Goal: Task Accomplishment & Management: Manage account settings

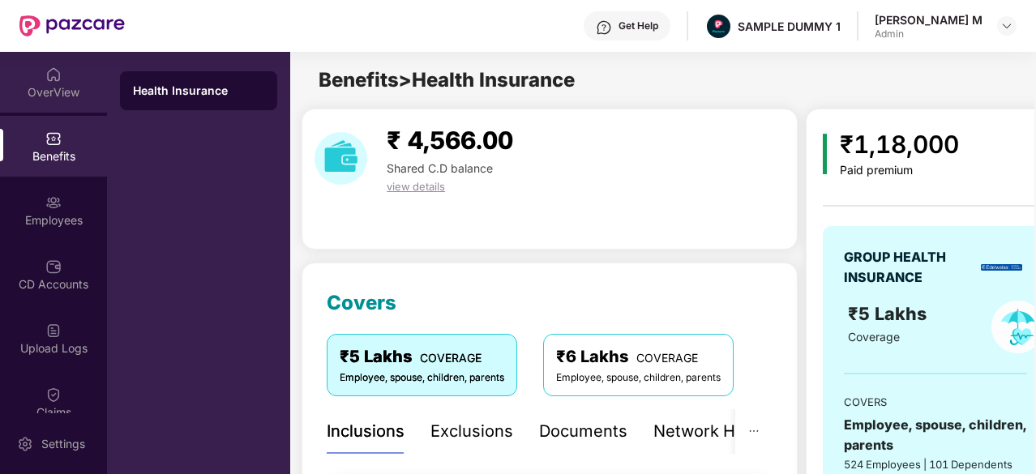
click at [49, 62] on div "OverView" at bounding box center [53, 82] width 107 height 61
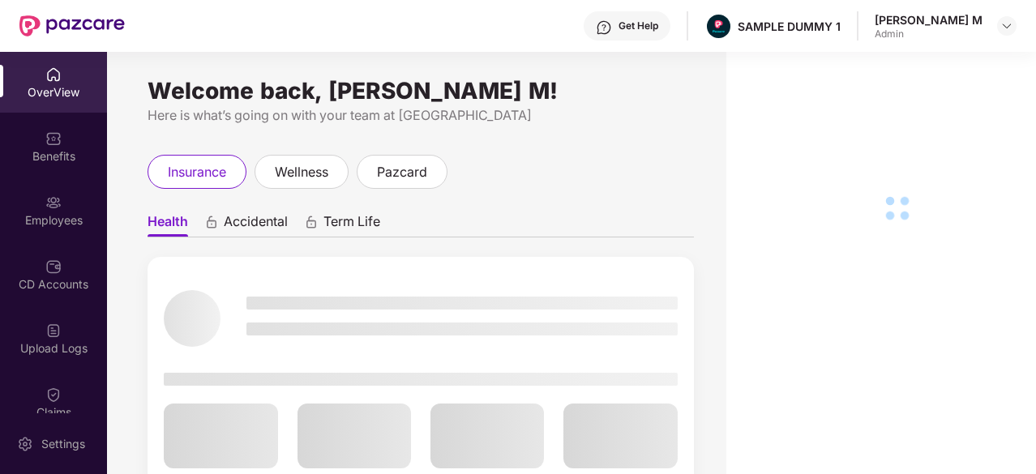
click at [62, 393] on div "Claims" at bounding box center [53, 402] width 107 height 61
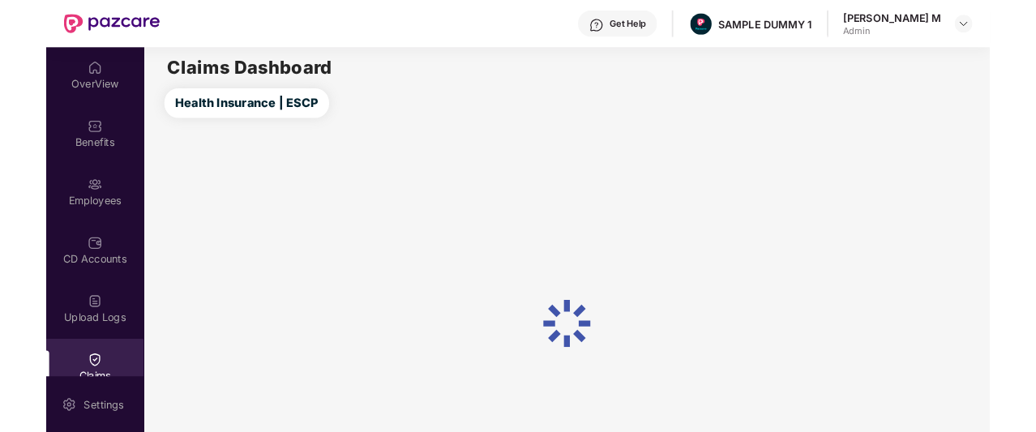
scroll to position [197, 0]
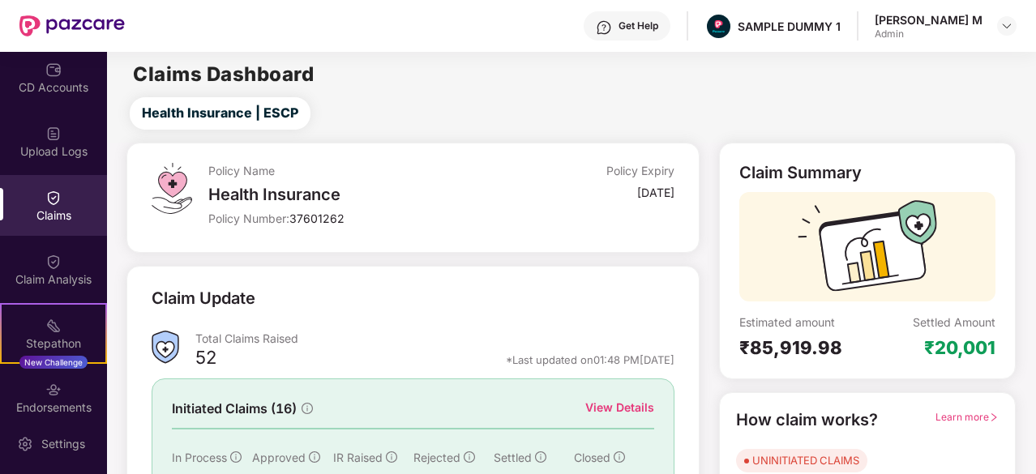
click at [29, 268] on div "Claim Analysis" at bounding box center [53, 269] width 107 height 61
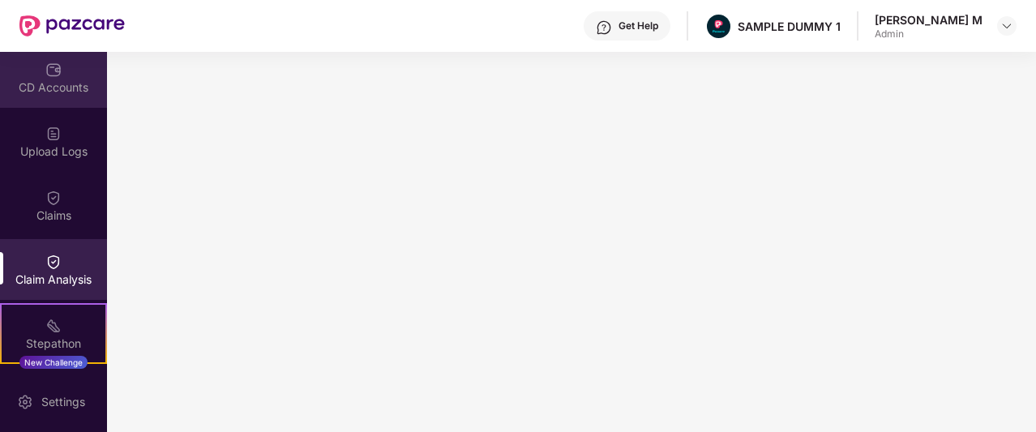
scroll to position [0, 0]
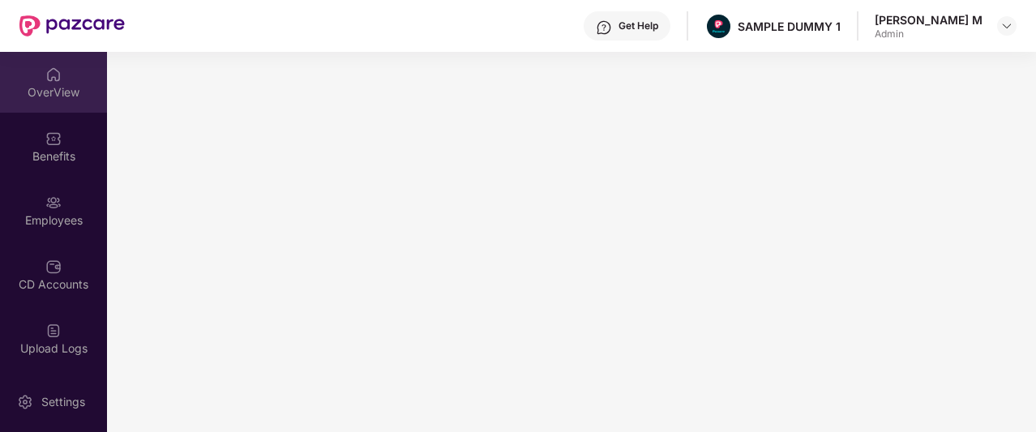
click at [54, 93] on div "OverView" at bounding box center [53, 92] width 107 height 16
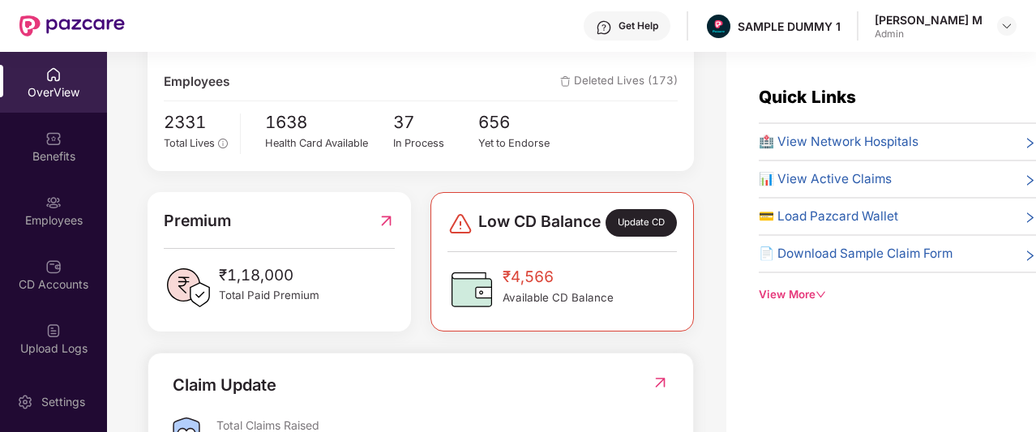
scroll to position [289, 0]
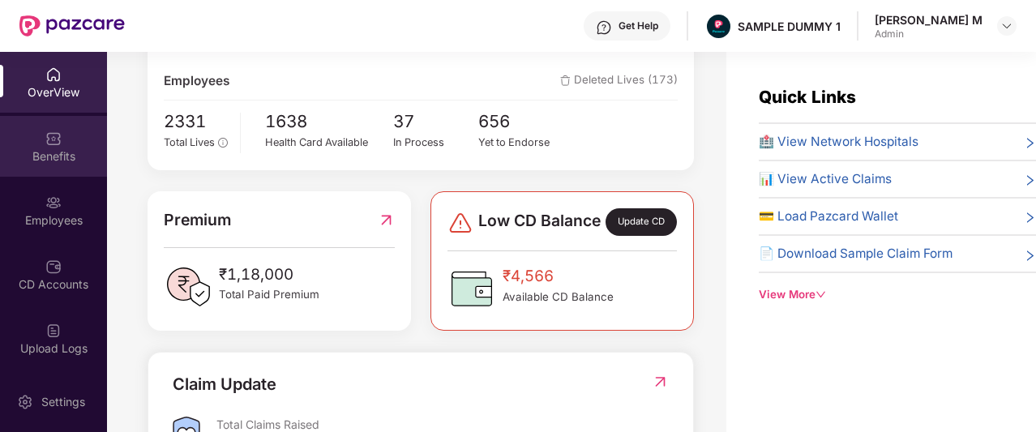
click at [42, 131] on div "Benefits" at bounding box center [53, 146] width 107 height 61
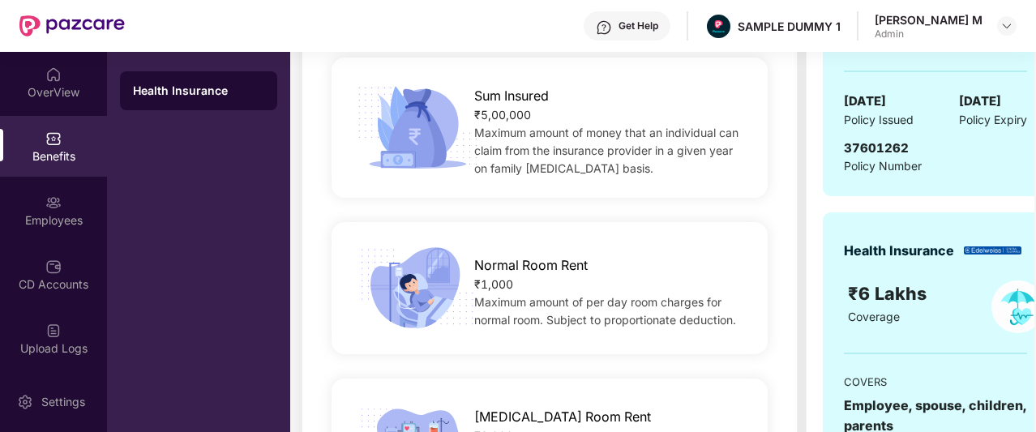
scroll to position [285, 0]
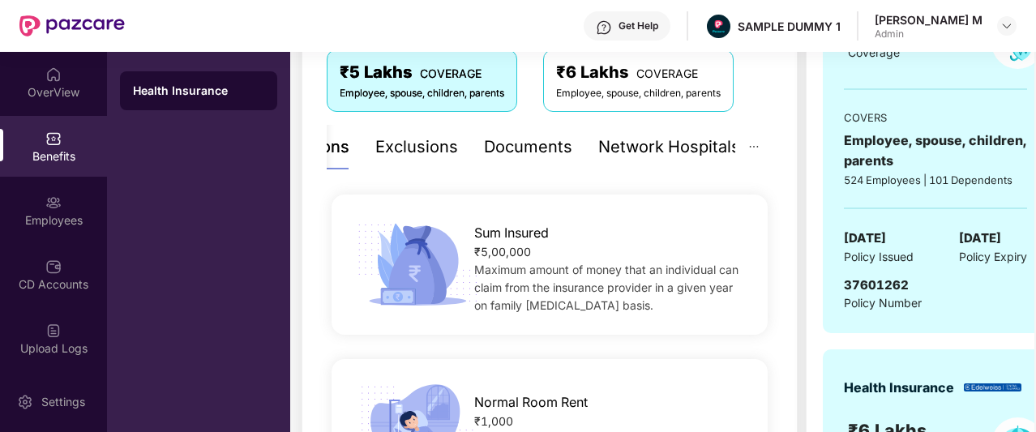
click at [532, 150] on div "Documents" at bounding box center [528, 147] width 88 height 25
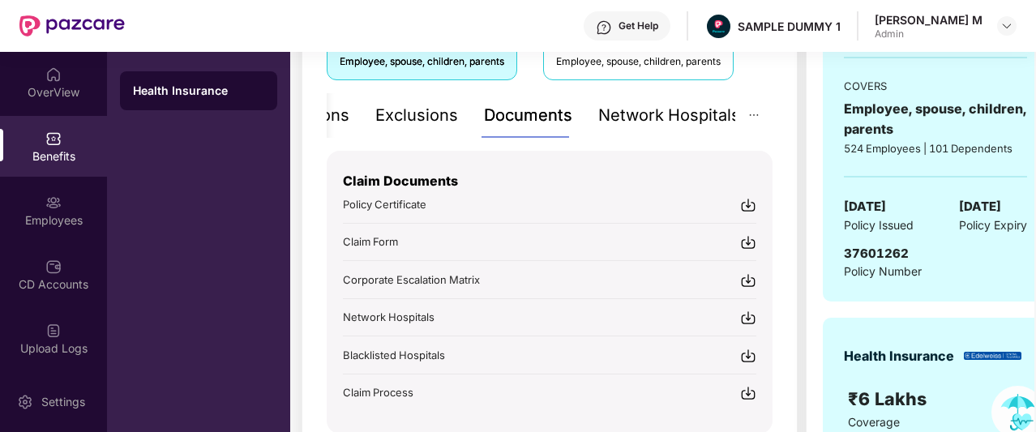
scroll to position [336, 0]
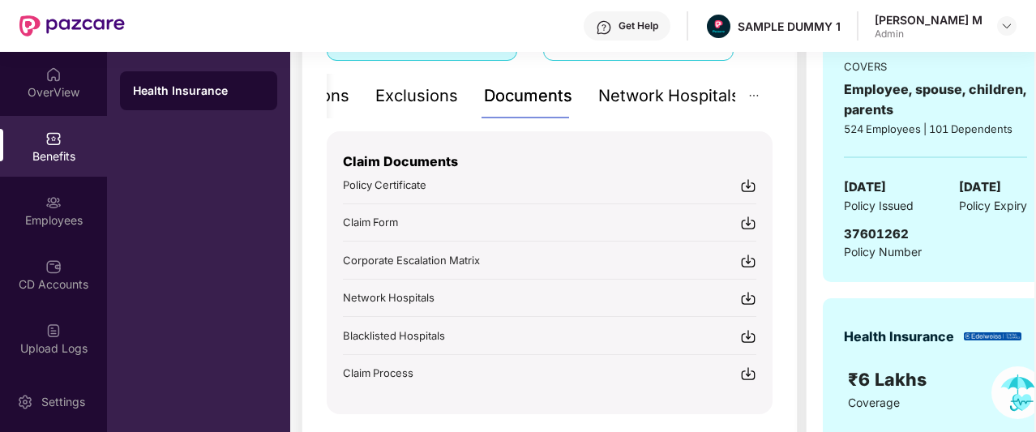
click at [698, 99] on div "Network Hospitals" at bounding box center [669, 96] width 142 height 25
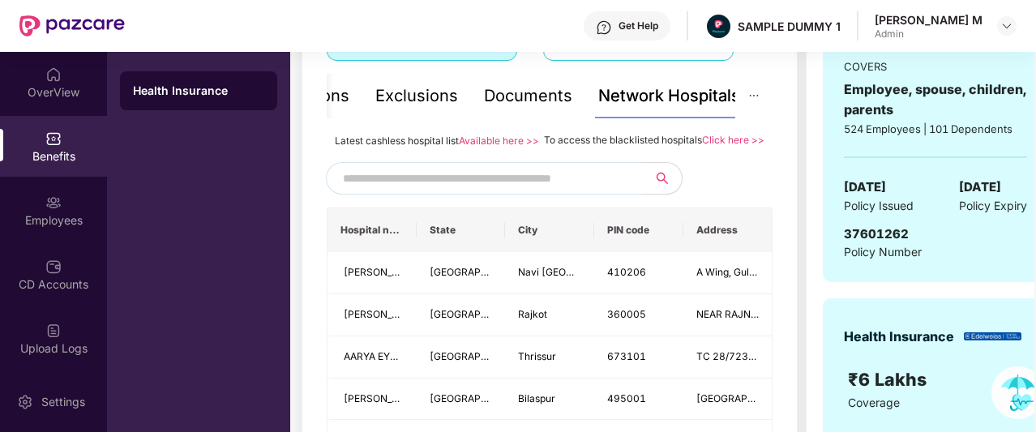
click at [511, 191] on input "text" at bounding box center [481, 178] width 277 height 24
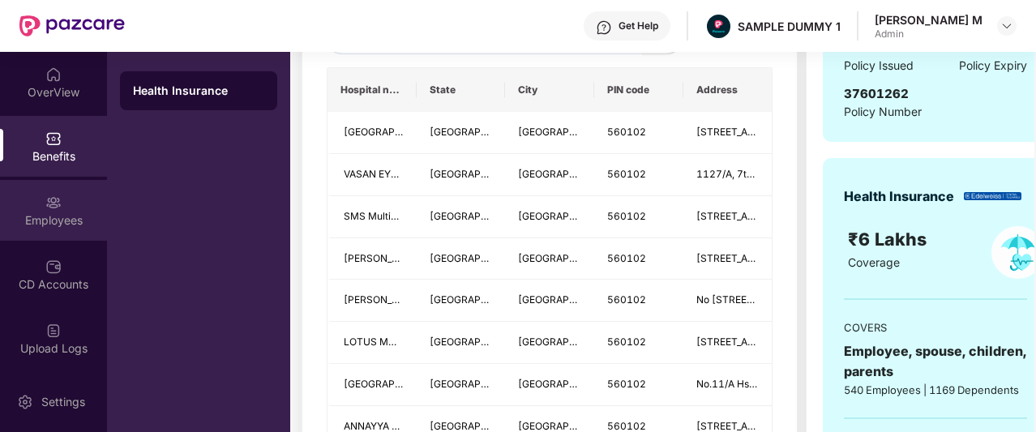
type input "******"
click at [63, 203] on div "Employees" at bounding box center [53, 210] width 107 height 61
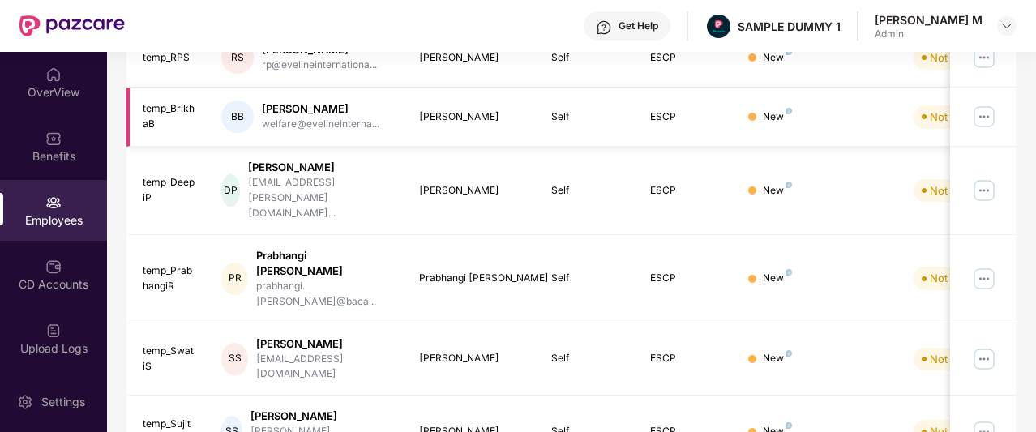
scroll to position [0, 0]
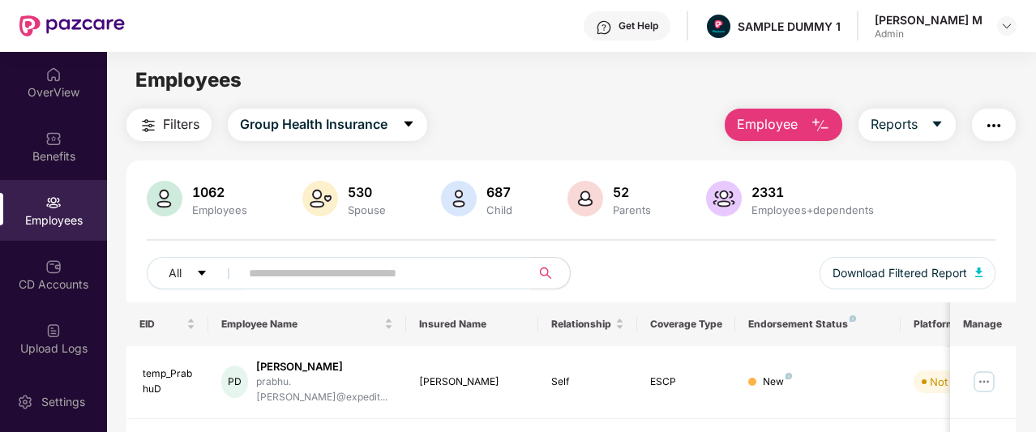
click at [798, 124] on span "Employee" at bounding box center [767, 124] width 61 height 20
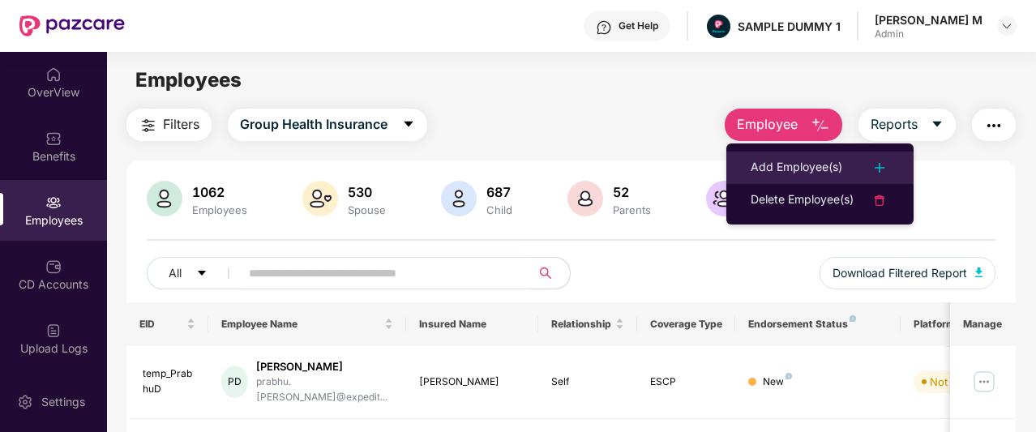
click at [749, 162] on li "Add Employee(s)" at bounding box center [819, 168] width 187 height 32
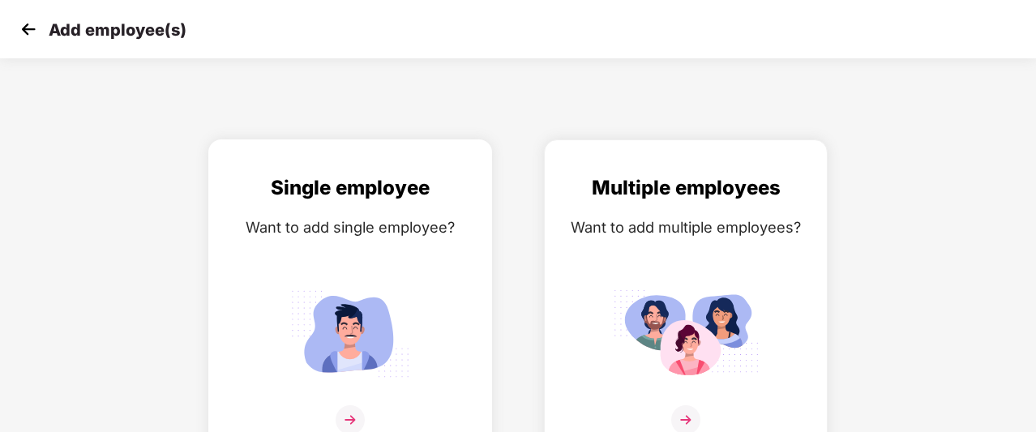
click at [336, 229] on div "Want to add single employee?" at bounding box center [350, 228] width 250 height 24
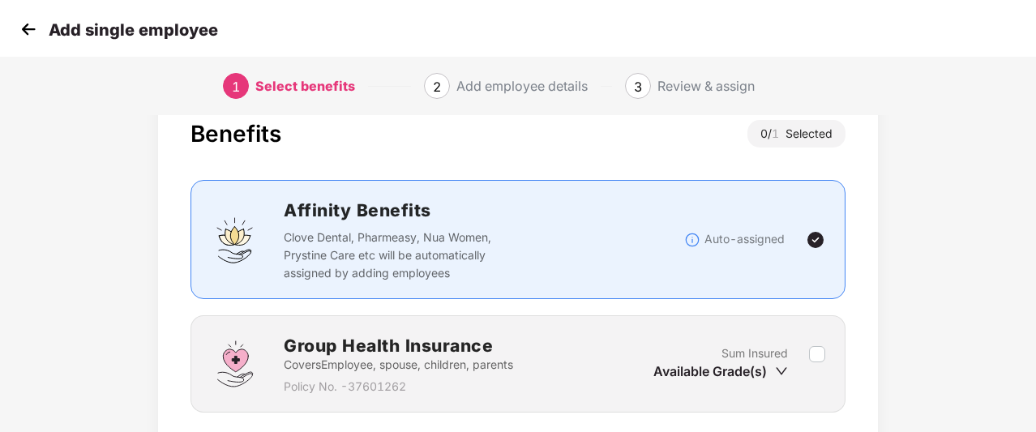
scroll to position [111, 0]
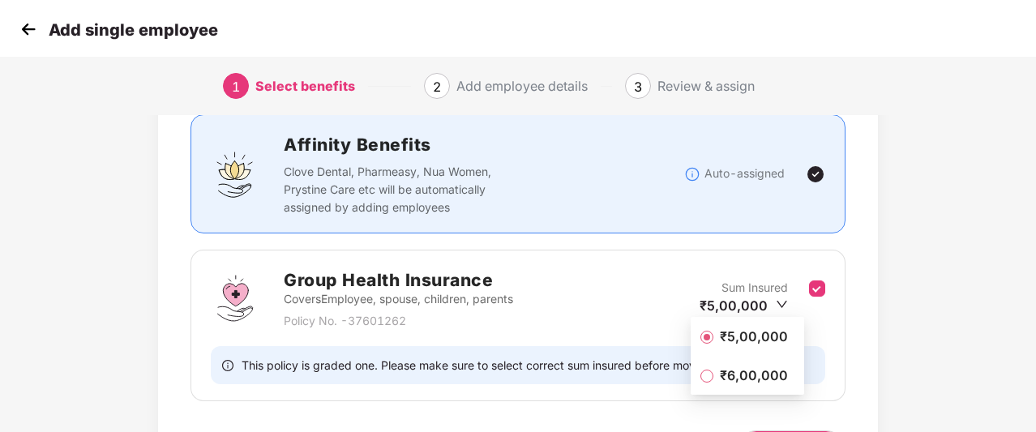
click at [773, 336] on span "₹5,00,000" at bounding box center [754, 337] width 81 height 18
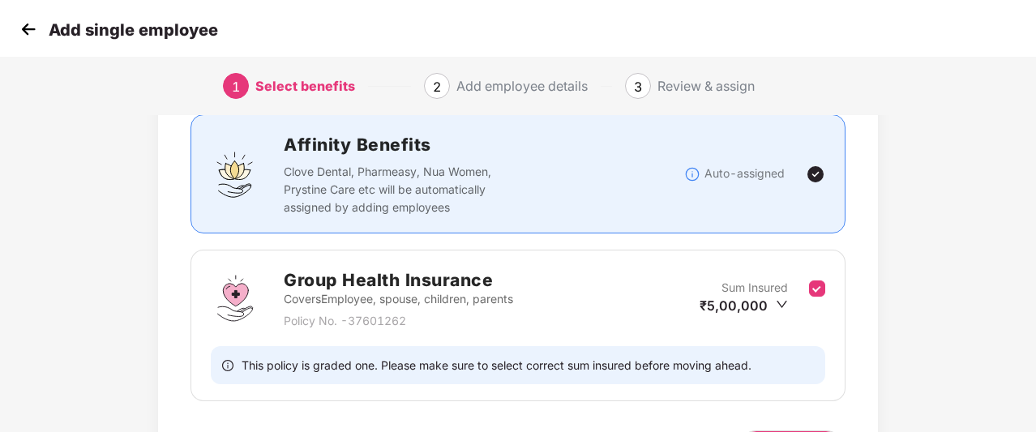
scroll to position [180, 0]
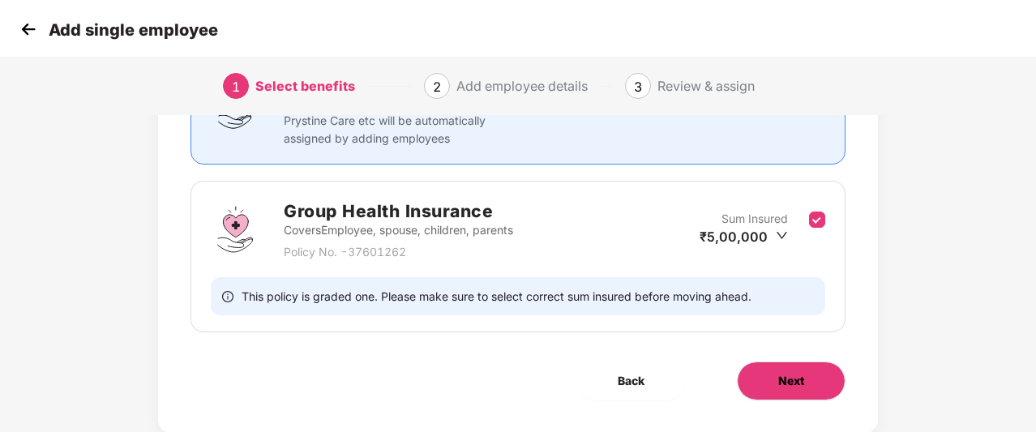
click at [777, 370] on button "Next" at bounding box center [791, 381] width 109 height 39
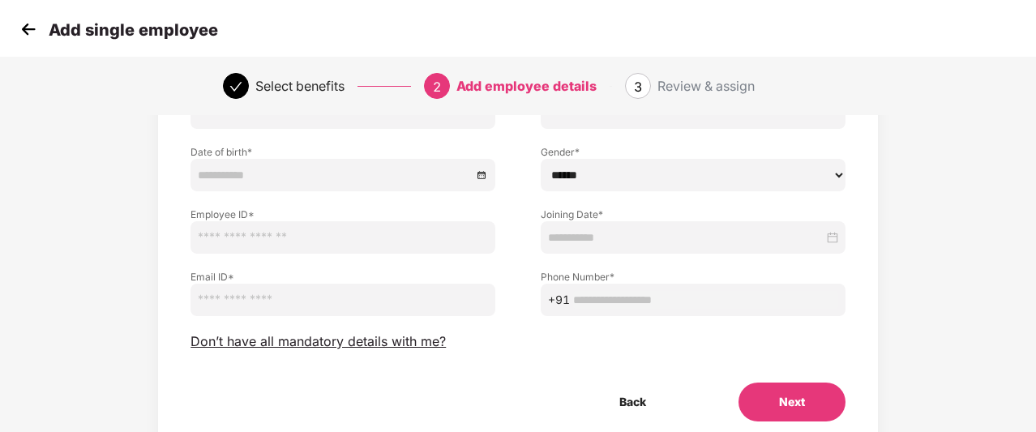
scroll to position [154, 0]
click at [26, 30] on img at bounding box center [28, 29] width 24 height 24
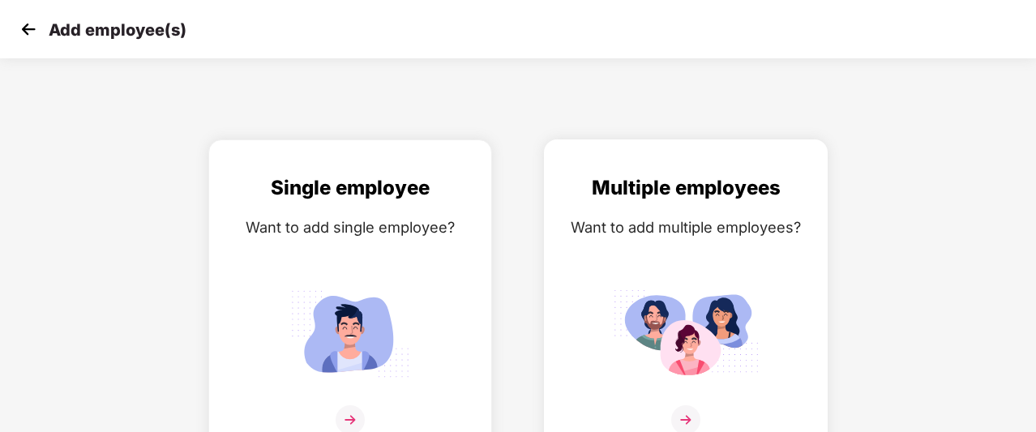
scroll to position [26, 0]
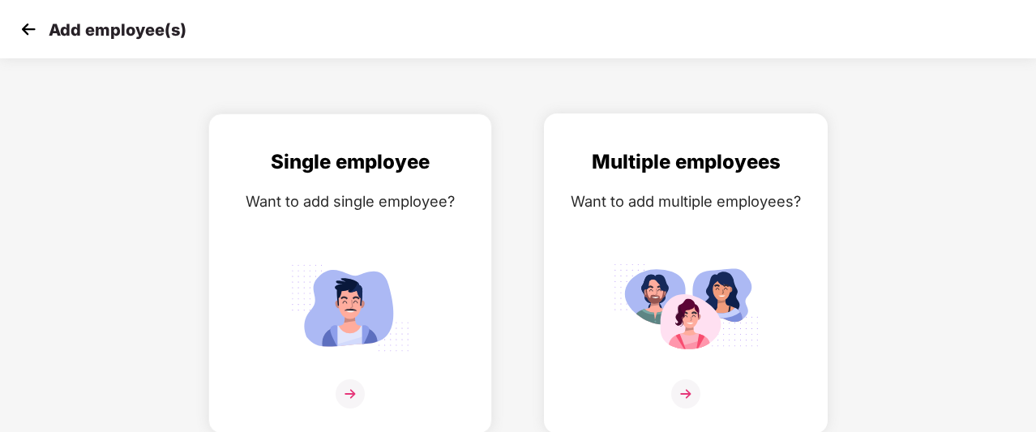
click at [685, 249] on div "Multiple employees Want to add multiple employees?" at bounding box center [686, 288] width 250 height 282
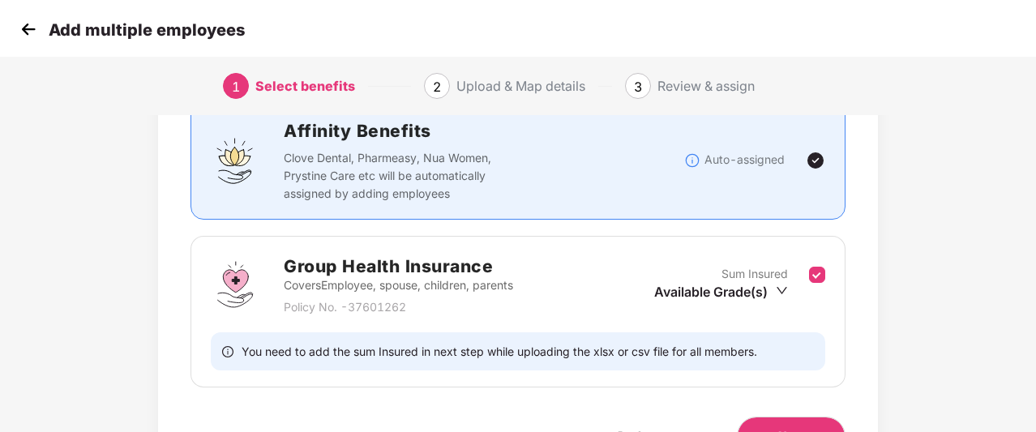
scroll to position [220, 0]
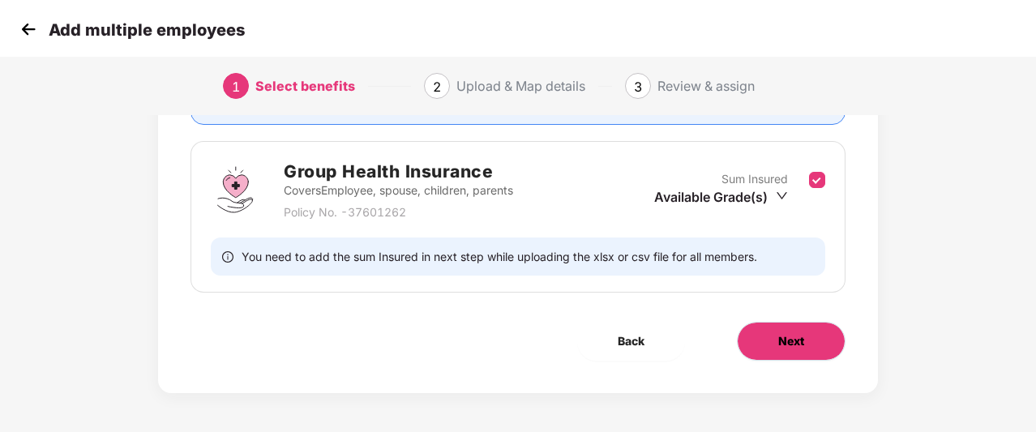
click at [813, 332] on button "Next" at bounding box center [791, 341] width 109 height 39
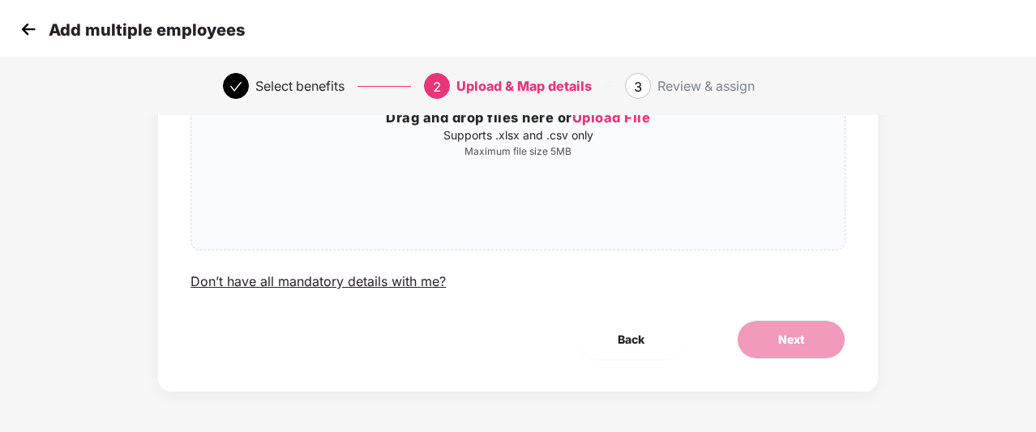
scroll to position [0, 0]
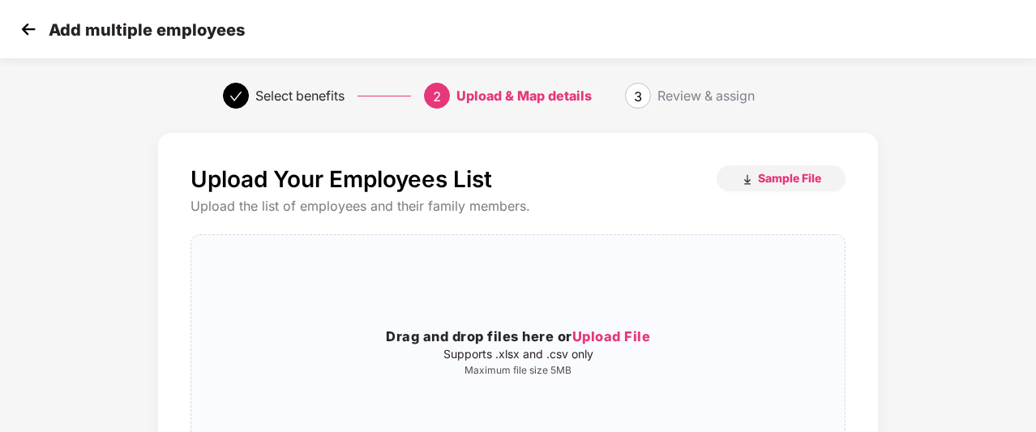
click at [28, 30] on img at bounding box center [28, 29] width 24 height 24
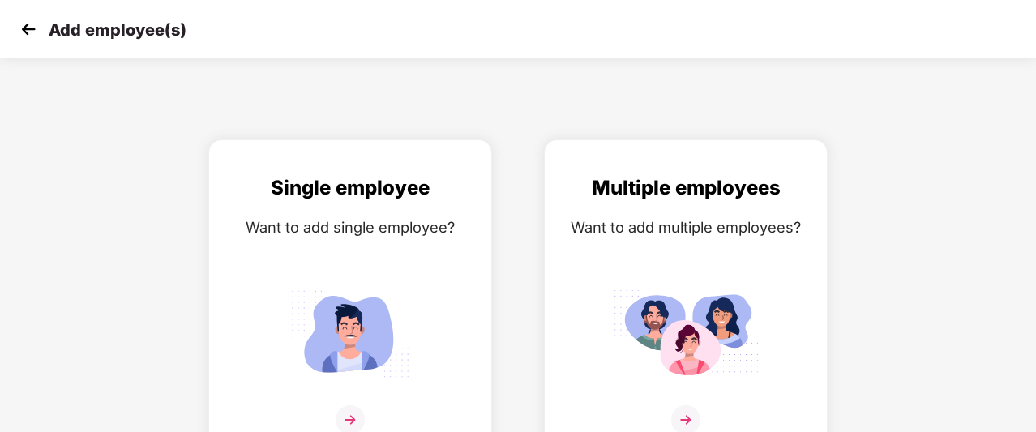
scroll to position [26, 0]
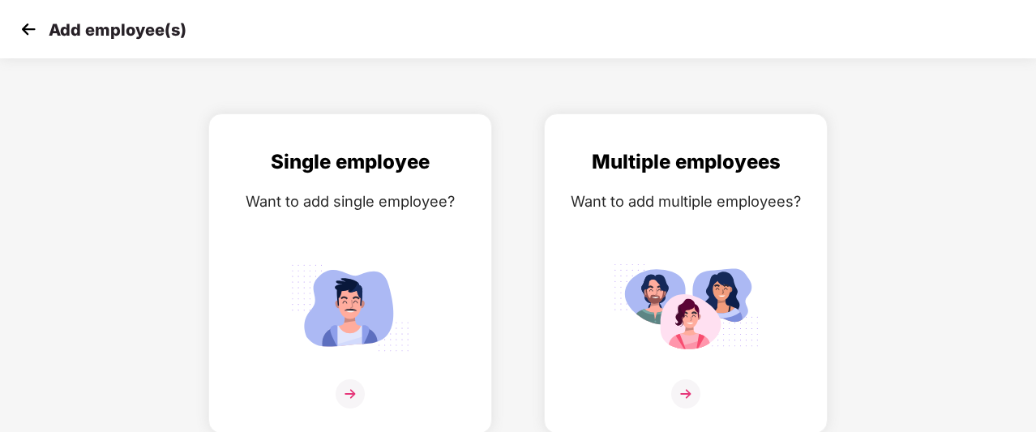
click at [28, 30] on img at bounding box center [28, 29] width 24 height 24
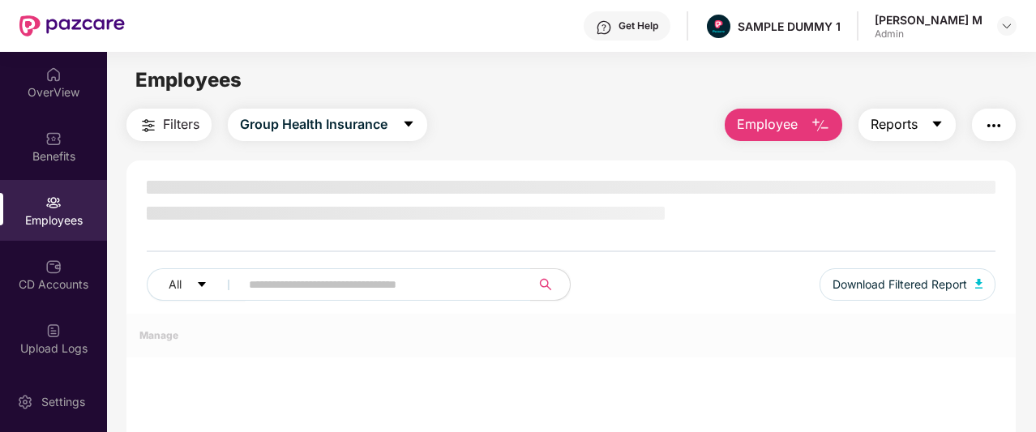
click at [919, 129] on button "Reports" at bounding box center [907, 125] width 97 height 32
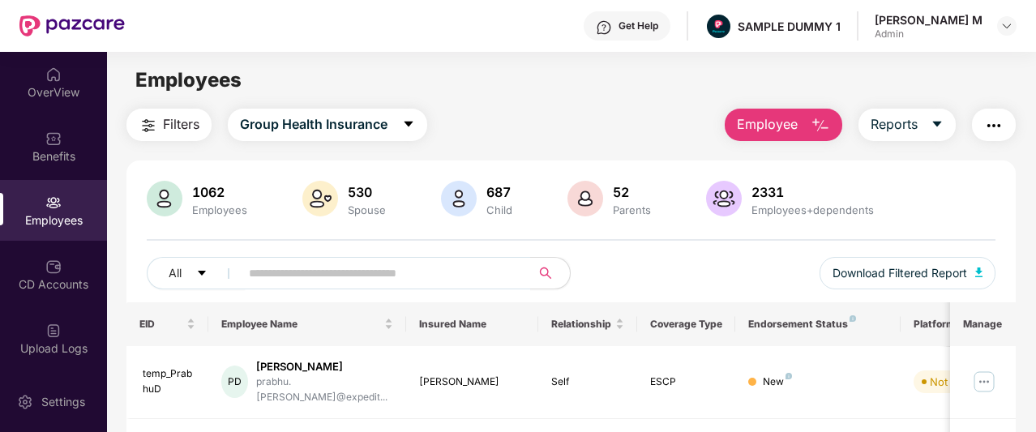
click at [1003, 128] on img "button" at bounding box center [993, 125] width 19 height 19
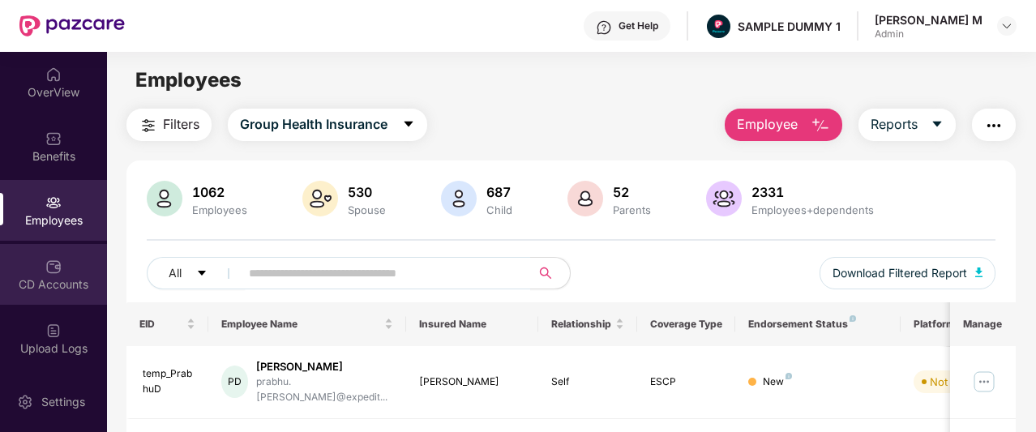
click at [77, 272] on div "CD Accounts" at bounding box center [53, 274] width 107 height 61
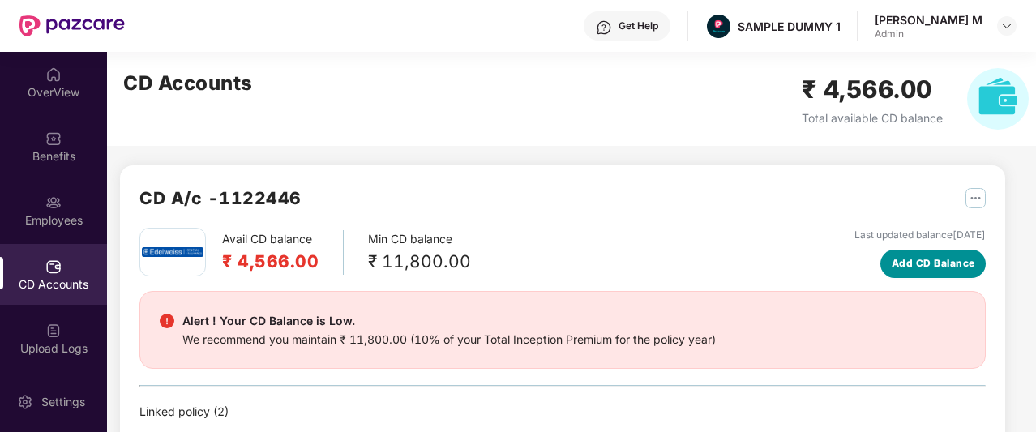
click at [936, 262] on span "Add CD Balance" at bounding box center [934, 263] width 84 height 15
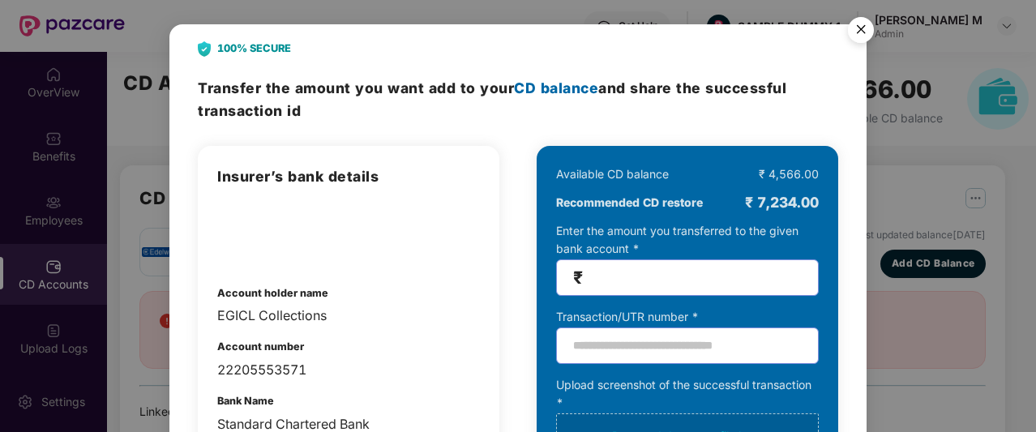
click at [864, 33] on img "Close" at bounding box center [860, 32] width 45 height 45
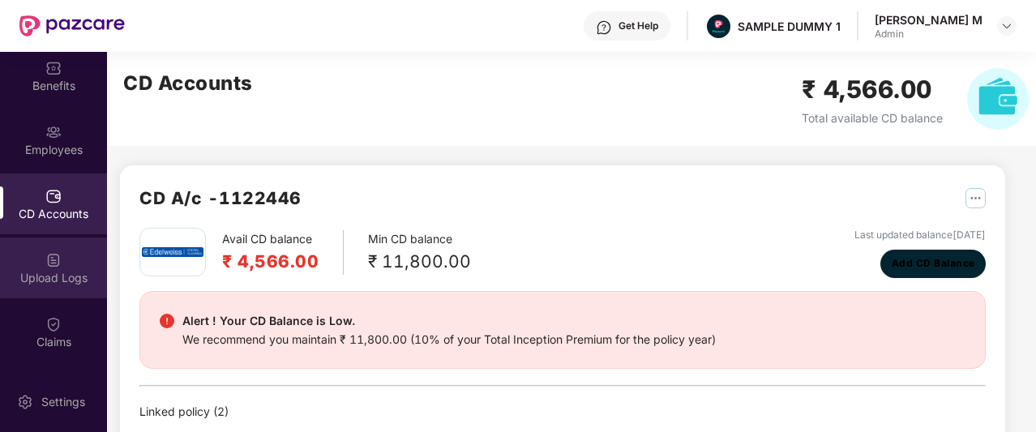
scroll to position [88, 0]
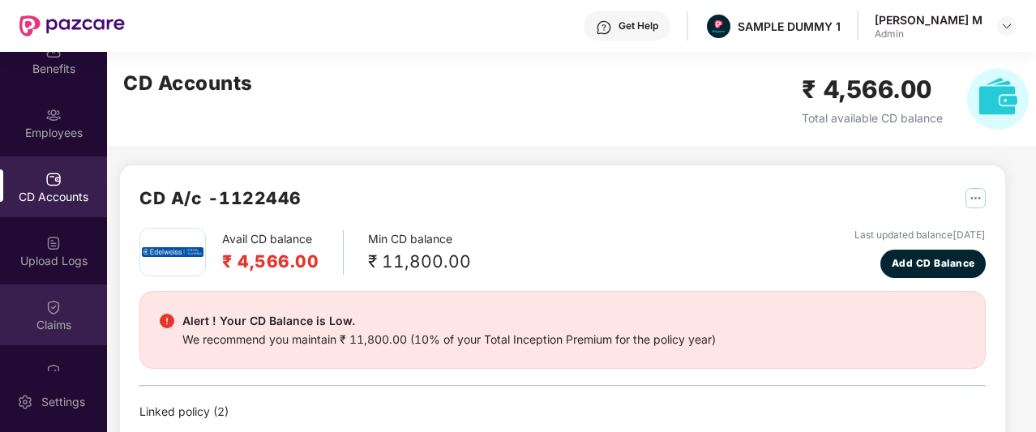
click at [55, 312] on img at bounding box center [53, 307] width 16 height 16
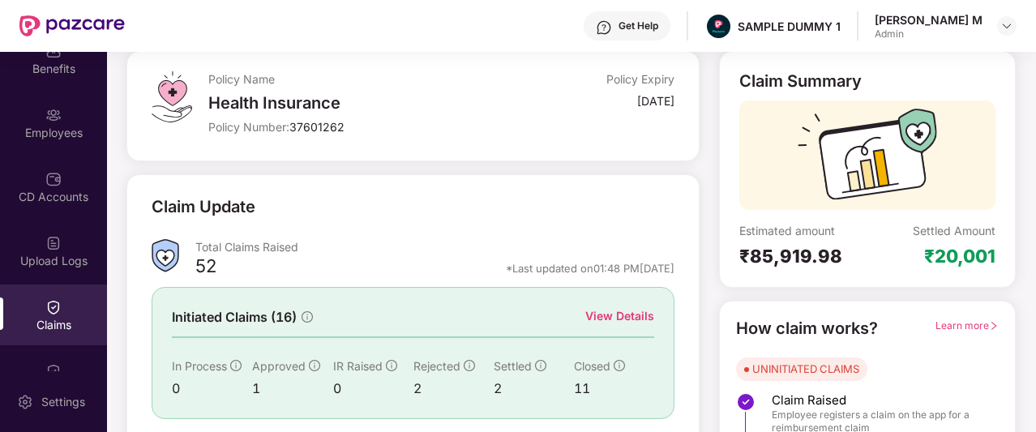
scroll to position [92, 0]
click at [615, 307] on div "View Details" at bounding box center [619, 315] width 69 height 18
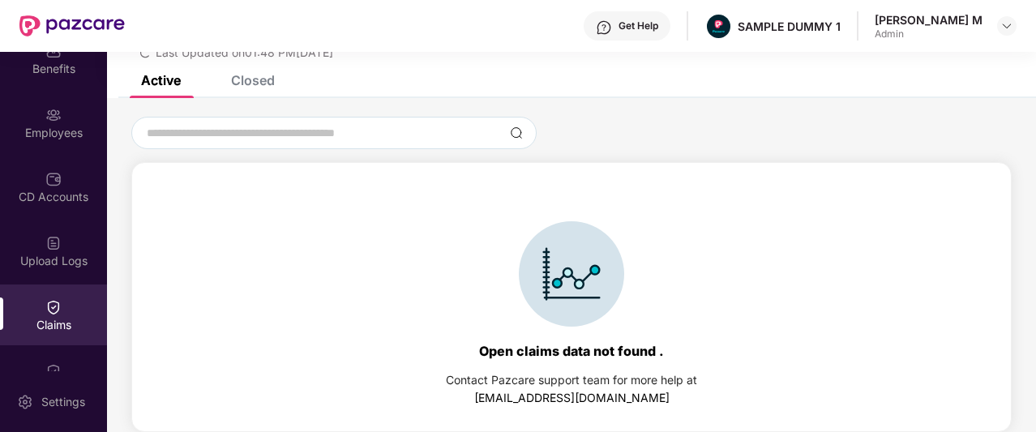
scroll to position [70, 0]
click at [238, 85] on div "Closed" at bounding box center [253, 80] width 44 height 16
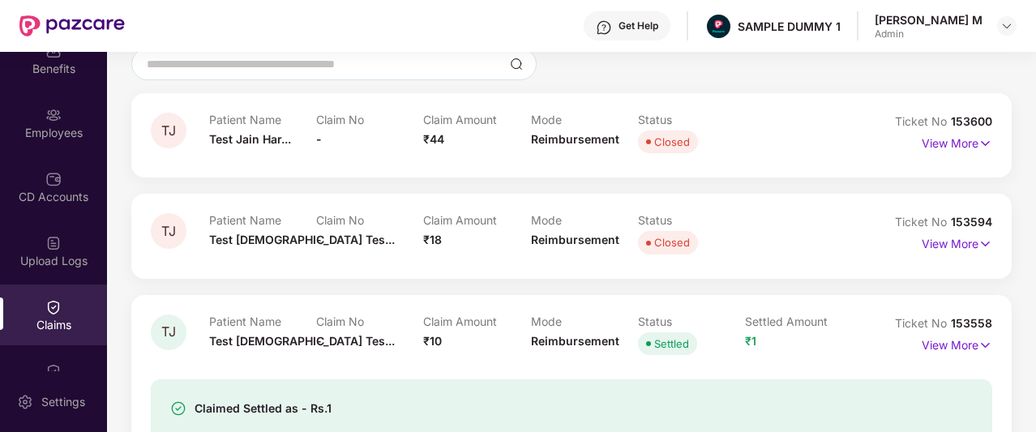
scroll to position [139, 0]
click at [944, 148] on p "View More" at bounding box center [957, 141] width 71 height 22
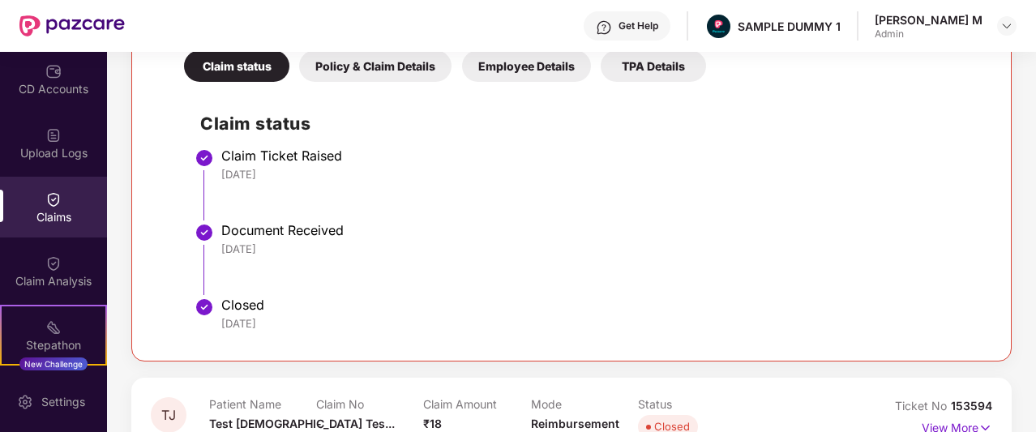
scroll to position [196, 0]
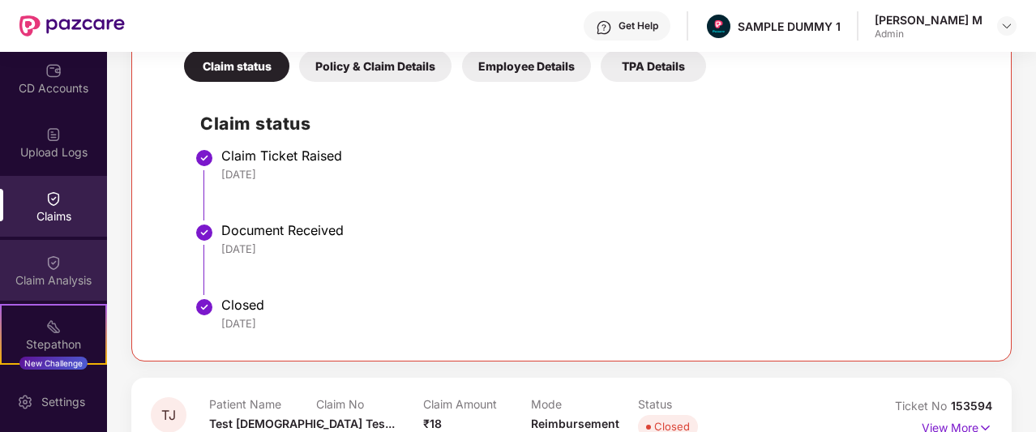
click at [68, 257] on div "Claim Analysis" at bounding box center [53, 270] width 107 height 61
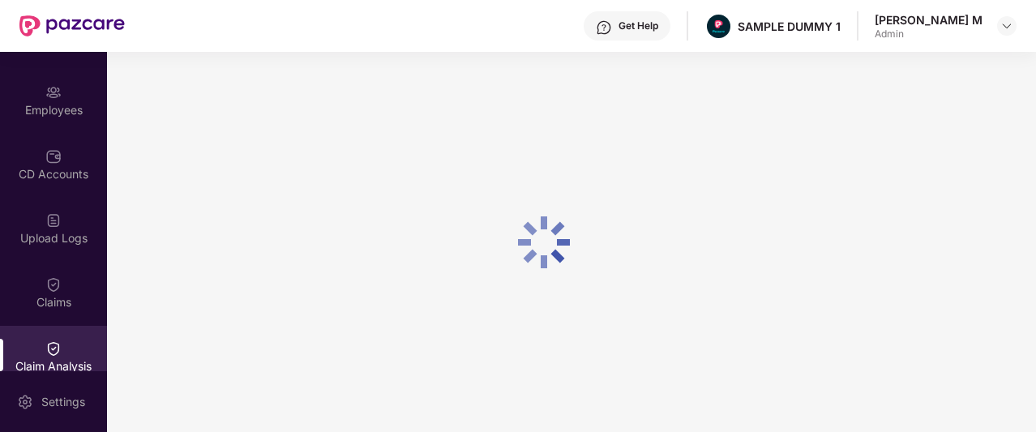
scroll to position [109, 0]
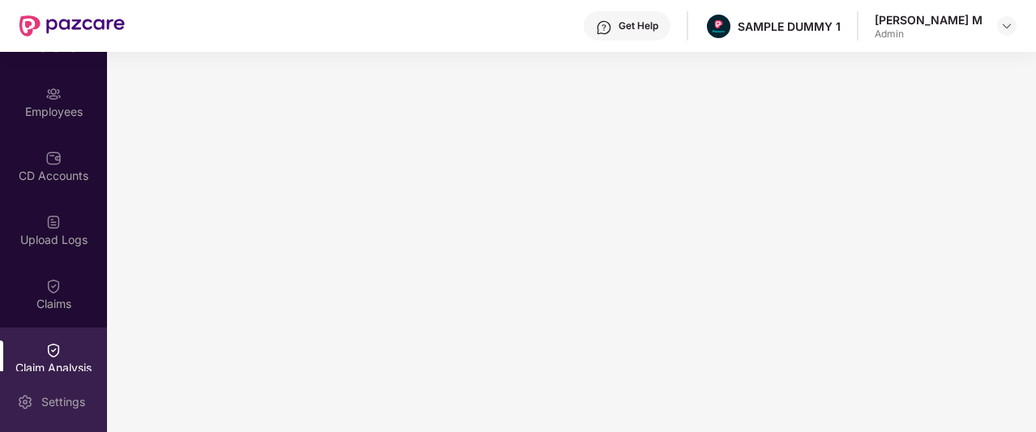
click at [52, 401] on div "Settings" at bounding box center [63, 402] width 54 height 16
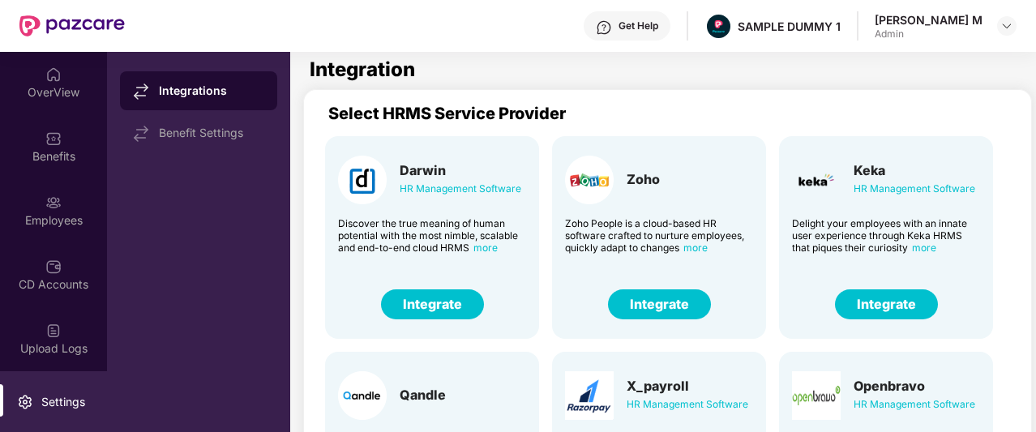
click at [430, 301] on button "Integrate" at bounding box center [432, 304] width 103 height 30
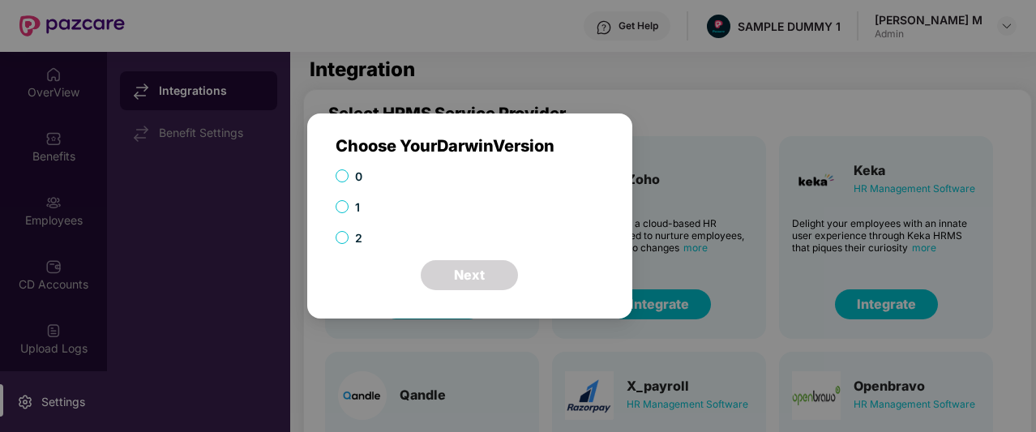
click at [670, 328] on div "Choose Your Darwin Version 0 1 2 Next Cancel OK" at bounding box center [518, 216] width 1036 height 432
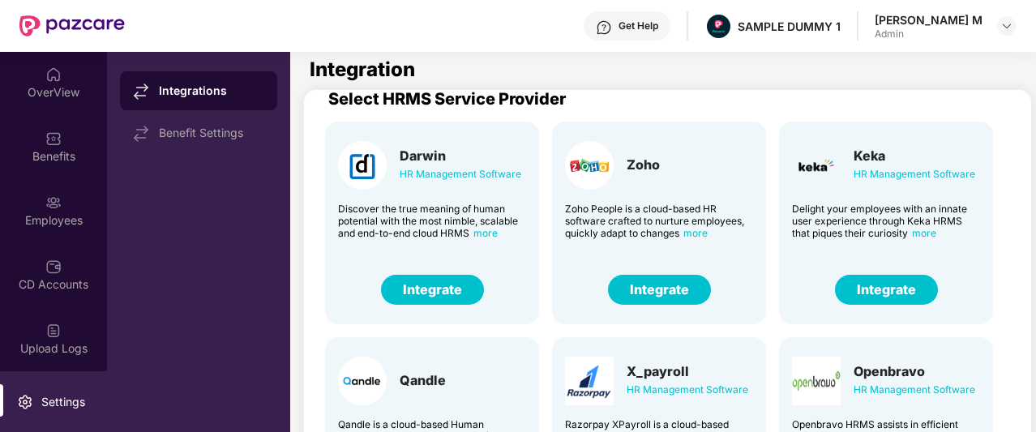
scroll to position [15, 0]
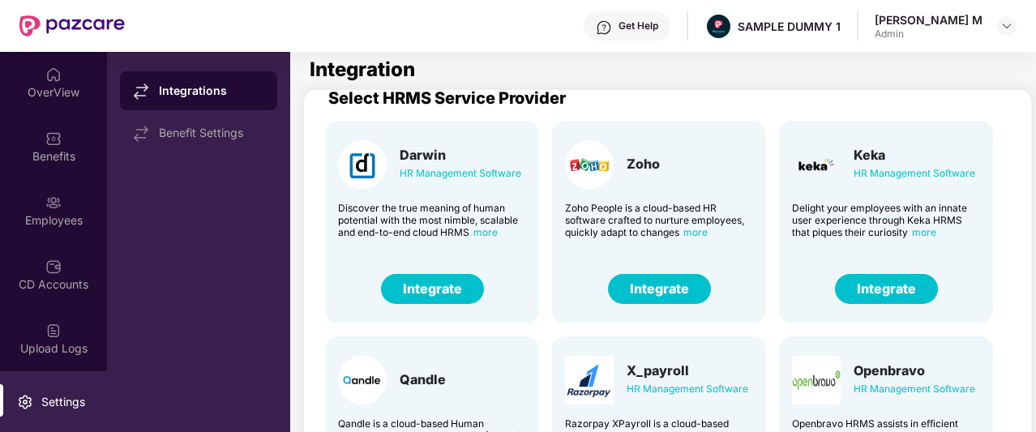
click at [658, 291] on button "Integrate" at bounding box center [659, 289] width 103 height 30
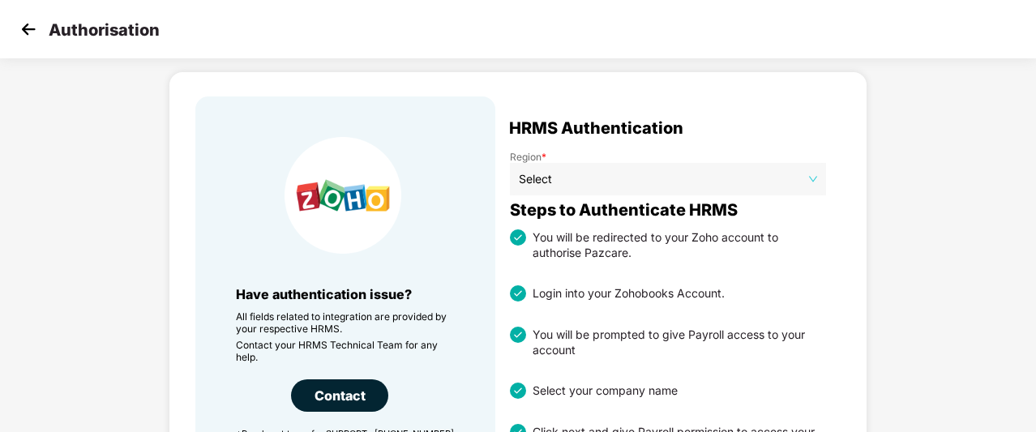
click at [33, 31] on img at bounding box center [28, 29] width 24 height 24
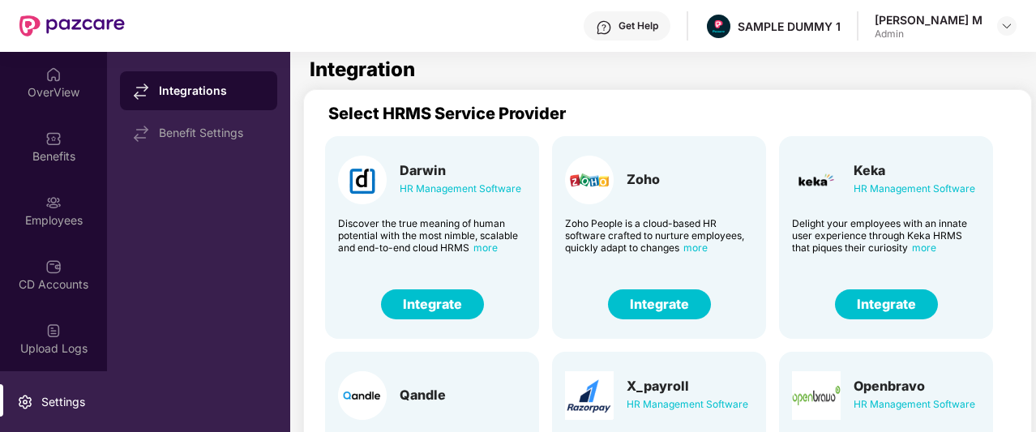
click at [658, 30] on div "Get Help" at bounding box center [639, 25] width 40 height 13
